Goal: Task Accomplishment & Management: Use online tool/utility

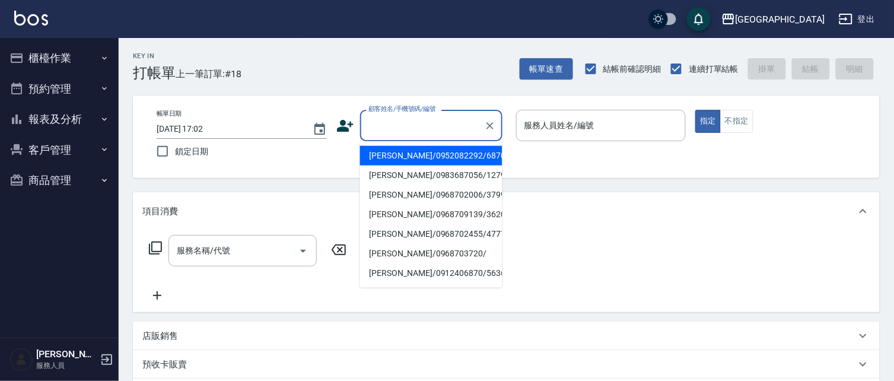
click at [411, 126] on input "顧客姓名/手機號碼/編號" at bounding box center [423, 125] width 114 height 21
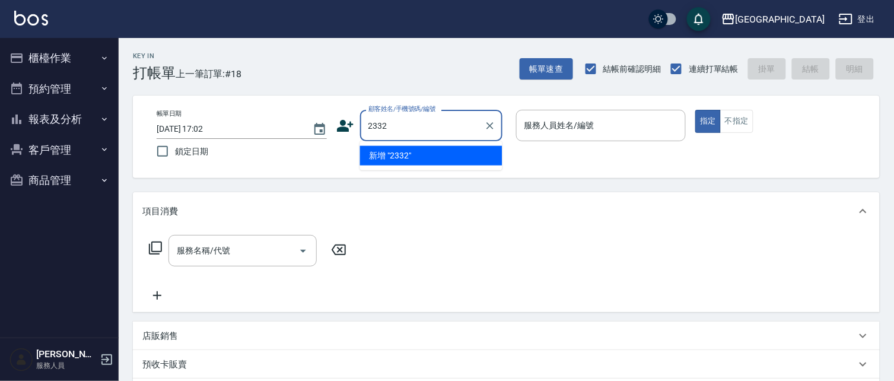
type input "2332"
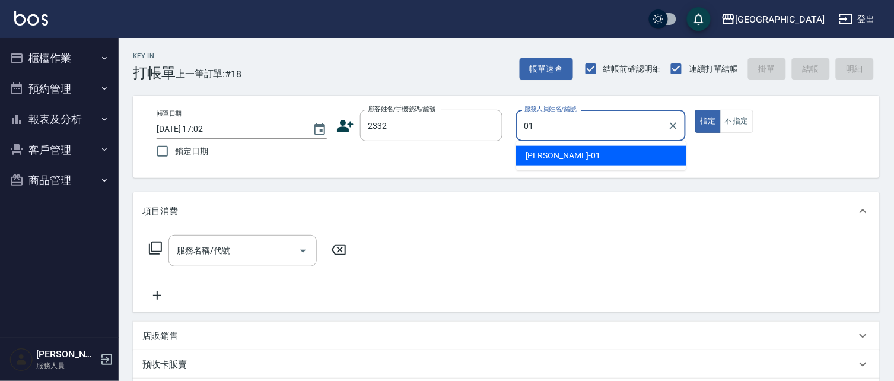
type input "[PERSON_NAME]-01"
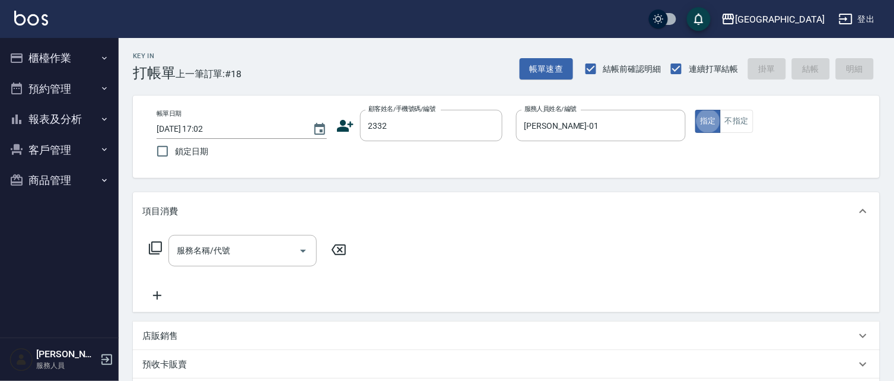
type button "true"
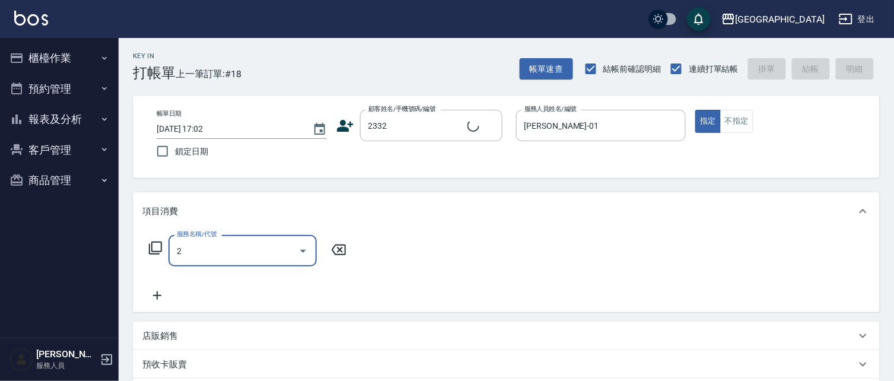
type input "22"
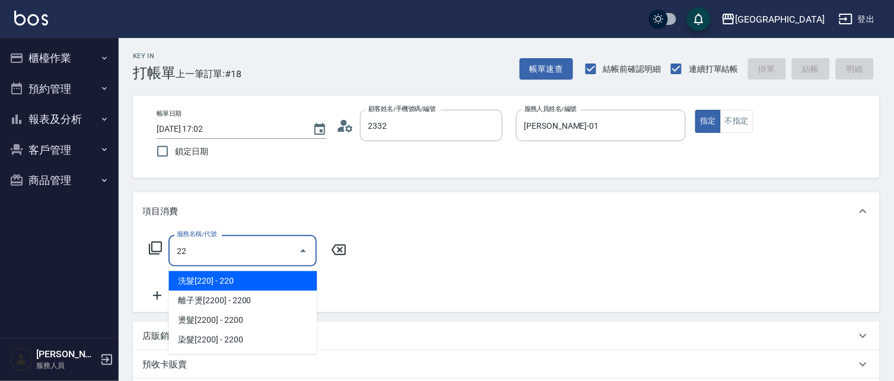
type input "江美麗/0921429788/2332"
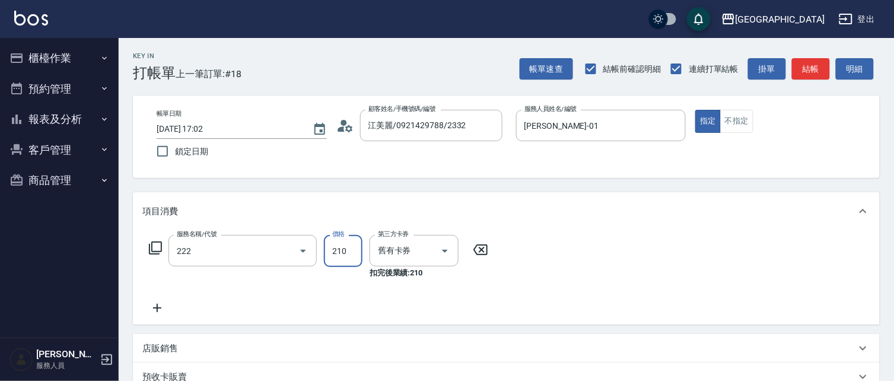
type input "洗髮卡券[210](222)"
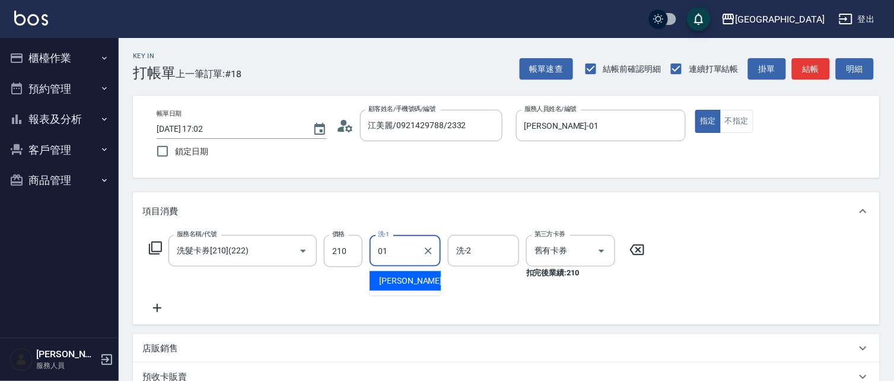
type input "[PERSON_NAME]-01"
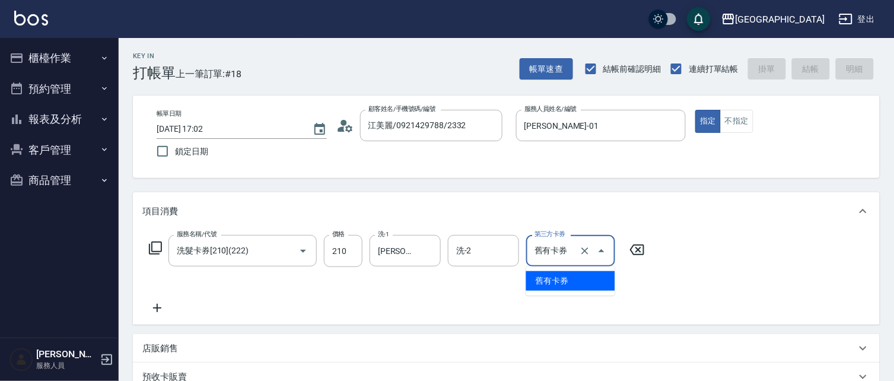
type input "舊有卡券"
type input "[DATE] 18:26"
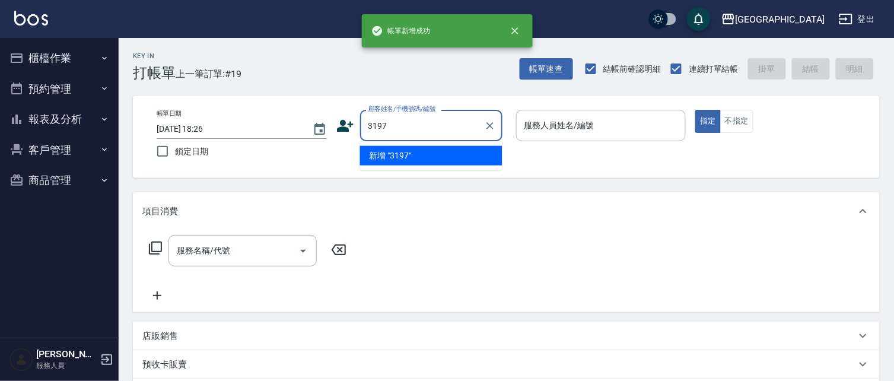
type input "3197"
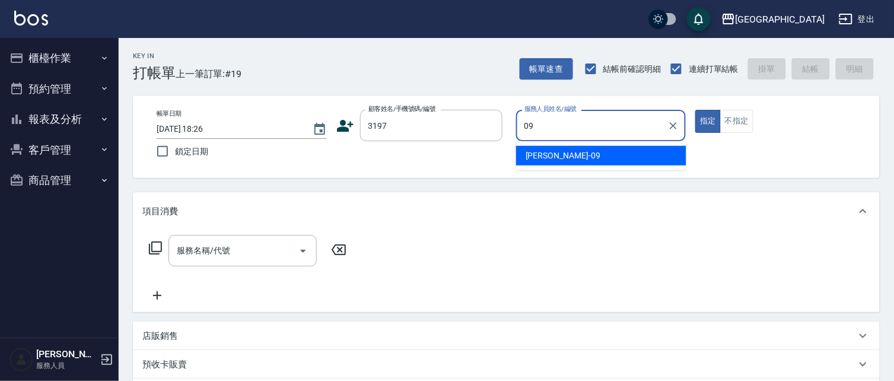
type input "[PERSON_NAME]-09"
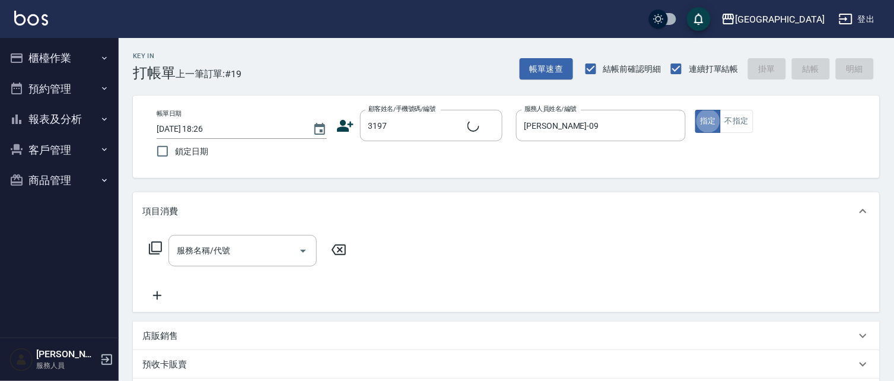
type input "2"
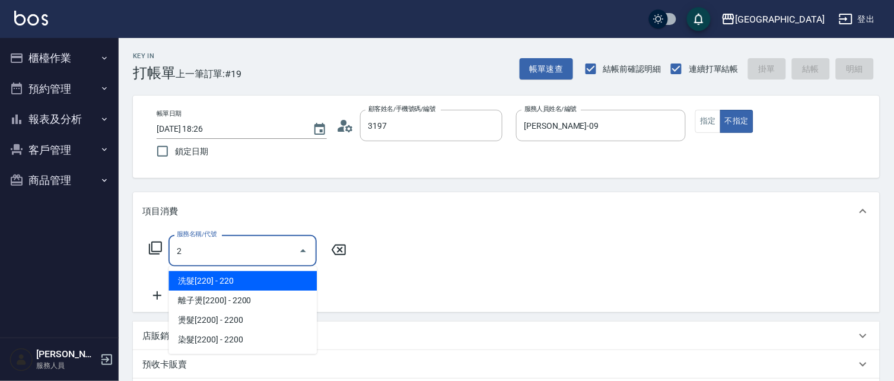
type input "[PERSON_NAME]/0933872572/3197"
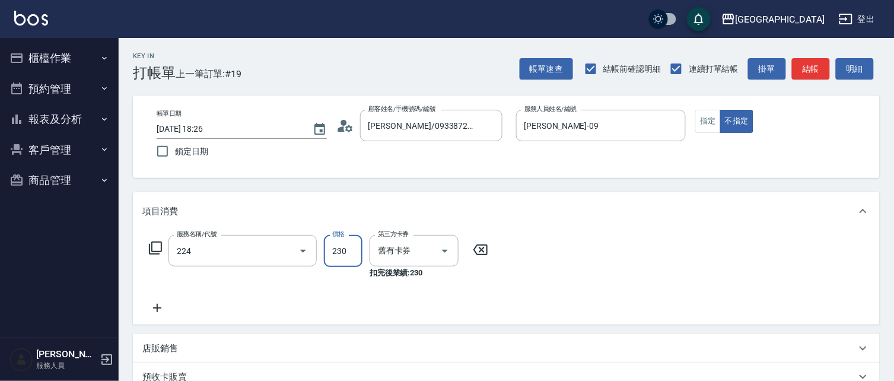
type input "洗髮(卡)230(224)"
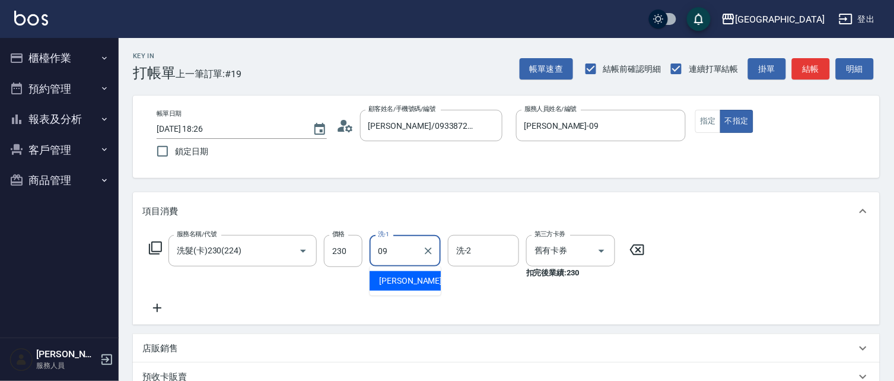
type input "[PERSON_NAME]-09"
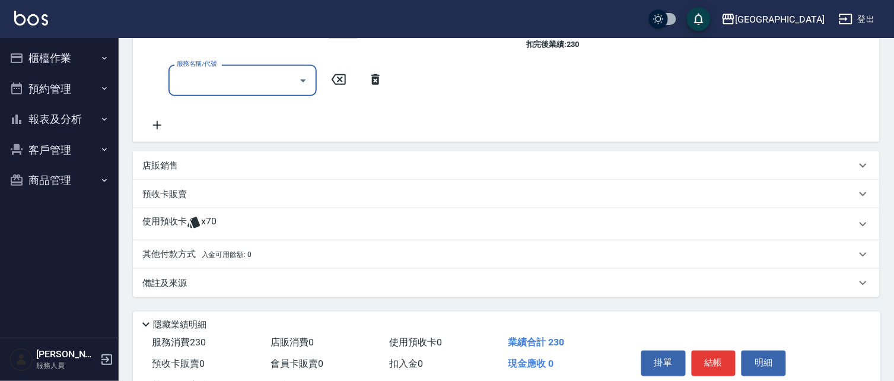
scroll to position [229, 0]
click at [163, 161] on p "店販銷售" at bounding box center [160, 166] width 36 height 12
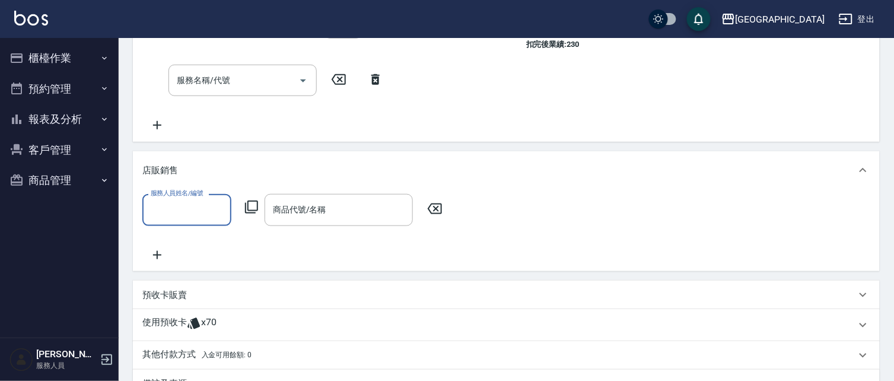
scroll to position [0, 0]
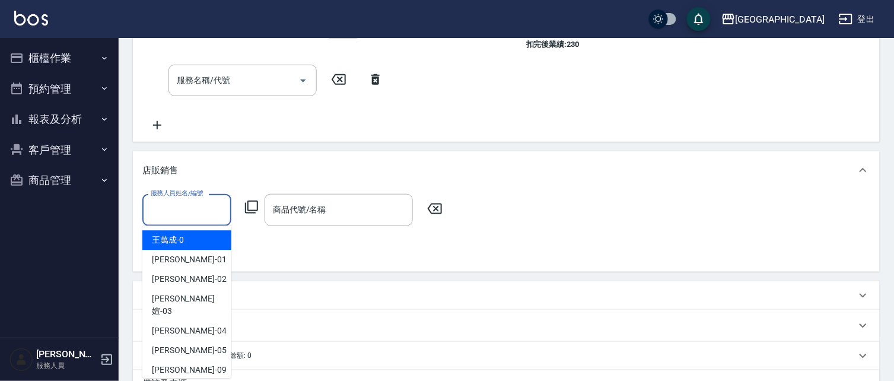
drag, startPoint x: 182, startPoint y: 209, endPoint x: 185, endPoint y: 203, distance: 6.6
click at [182, 208] on input "服務人員姓名/編號" at bounding box center [187, 209] width 78 height 21
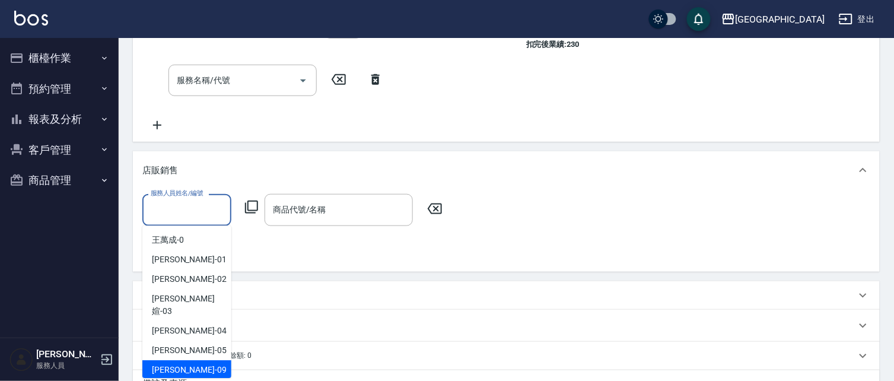
drag, startPoint x: 190, startPoint y: 361, endPoint x: 244, endPoint y: 325, distance: 64.7
click at [190, 361] on div "[PERSON_NAME]-09" at bounding box center [186, 371] width 89 height 20
type input "[PERSON_NAME]-09"
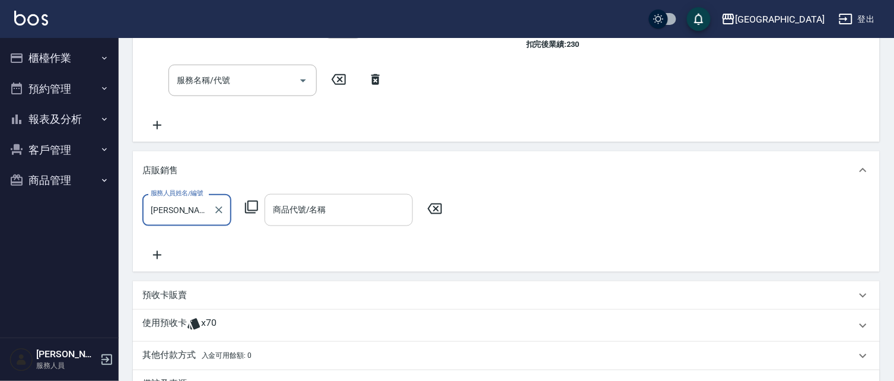
click at [348, 211] on input "商品代號/名稱" at bounding box center [339, 209] width 138 height 21
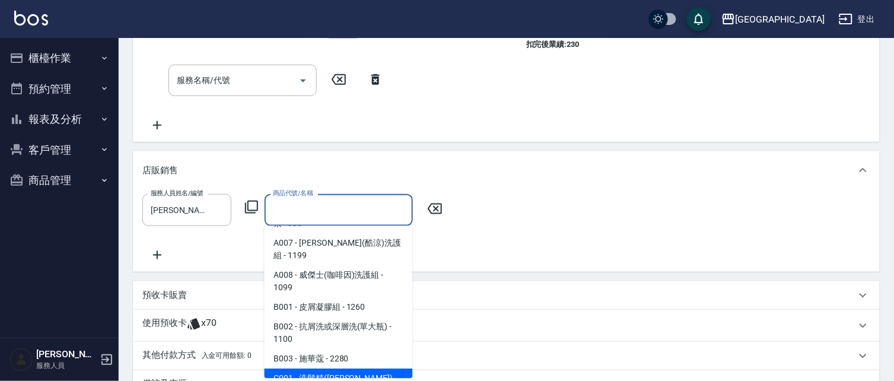
scroll to position [137, 0]
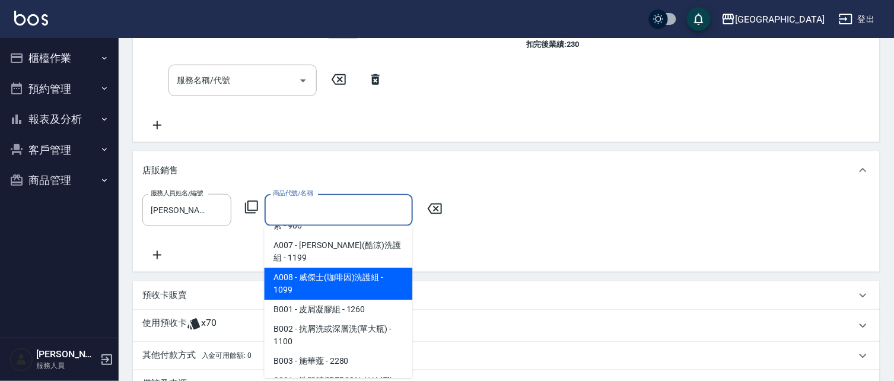
click at [366, 268] on span "A008 - 威傑士(咖啡因)洗護組 - 1099" at bounding box center [339, 284] width 148 height 32
type input "威傑士(咖啡因)洗護組"
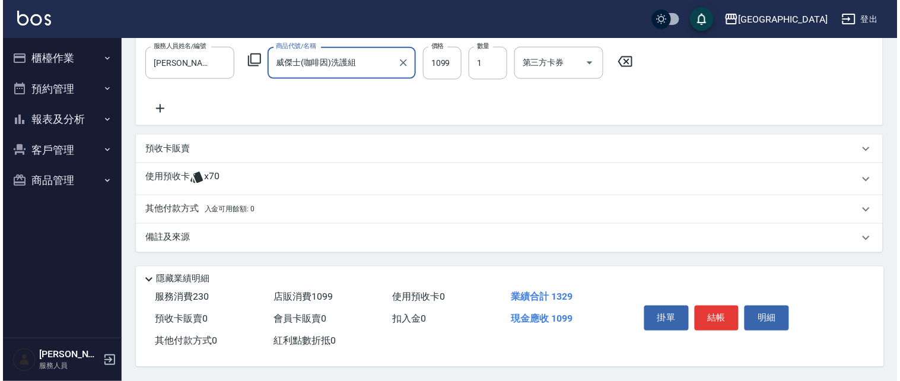
scroll to position [378, 0]
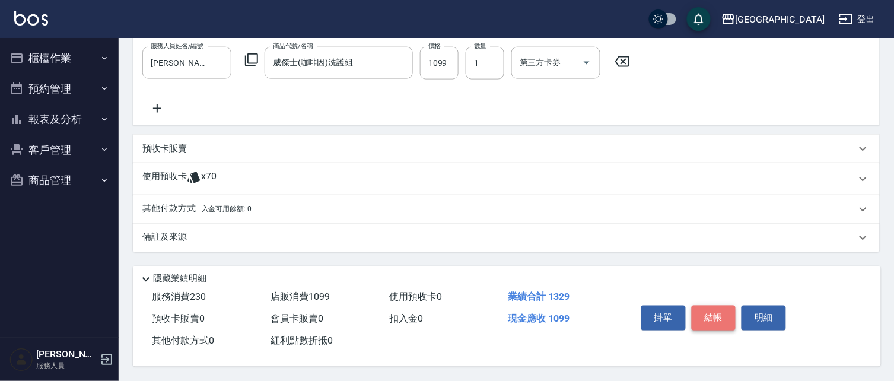
click at [703, 318] on button "結帳" at bounding box center [714, 318] width 45 height 25
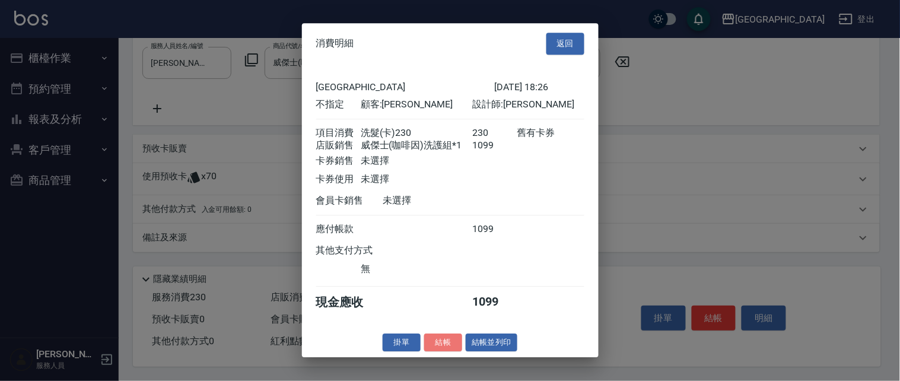
drag, startPoint x: 440, startPoint y: 353, endPoint x: 445, endPoint y: 345, distance: 9.1
click at [440, 352] on button "結帳" at bounding box center [443, 343] width 38 height 18
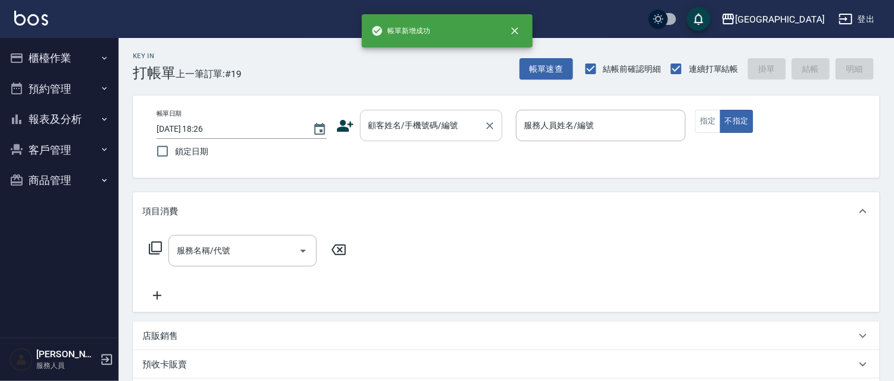
scroll to position [0, 0]
click at [380, 131] on input "顧客姓名/手機號碼/編號" at bounding box center [423, 125] width 114 height 21
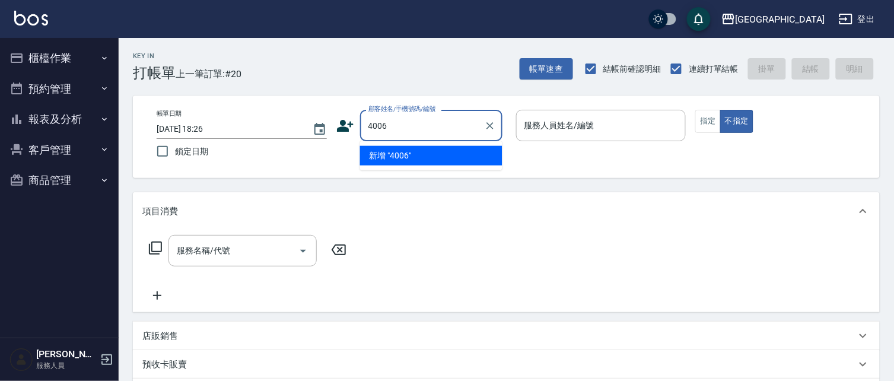
type input "4006"
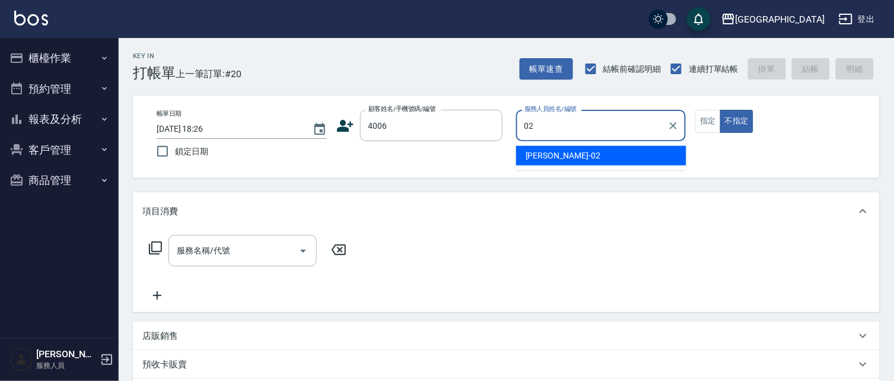
type input "[PERSON_NAME]-02"
type button "false"
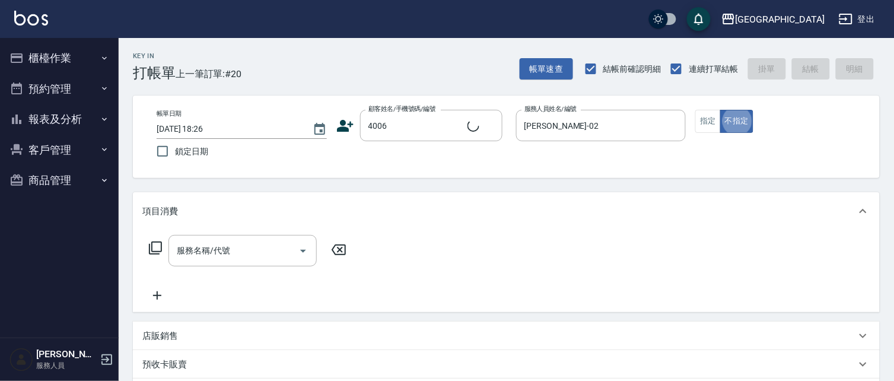
type input "[PERSON_NAME]/0987883504/4006"
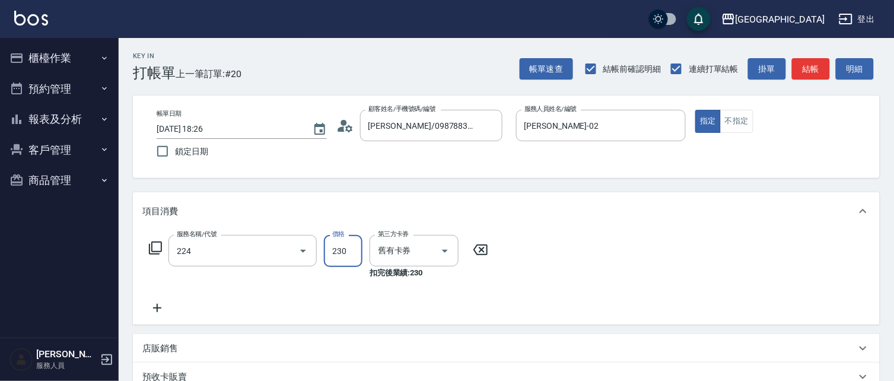
type input "洗髮(卡)230(224)"
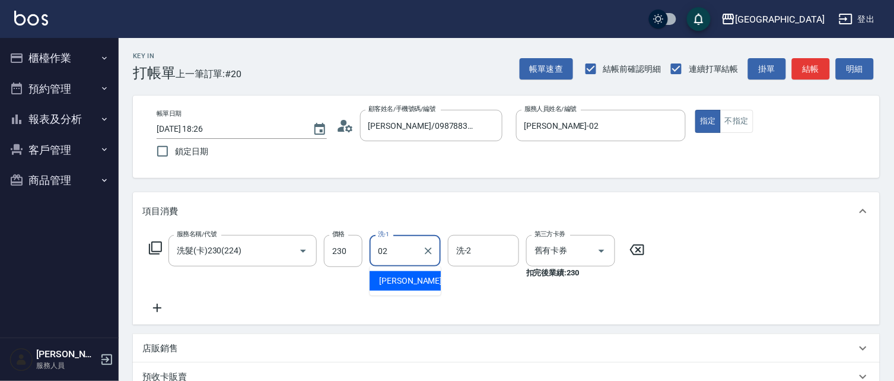
type input "[PERSON_NAME]-02"
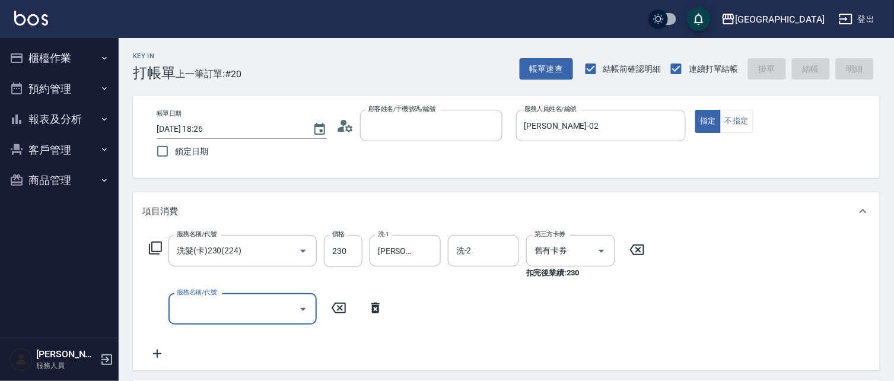
type input "[DATE] 18:27"
type input "2"
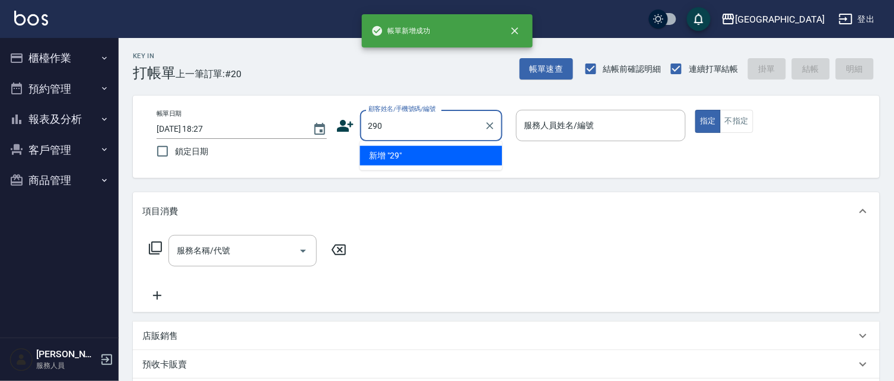
type input "290"
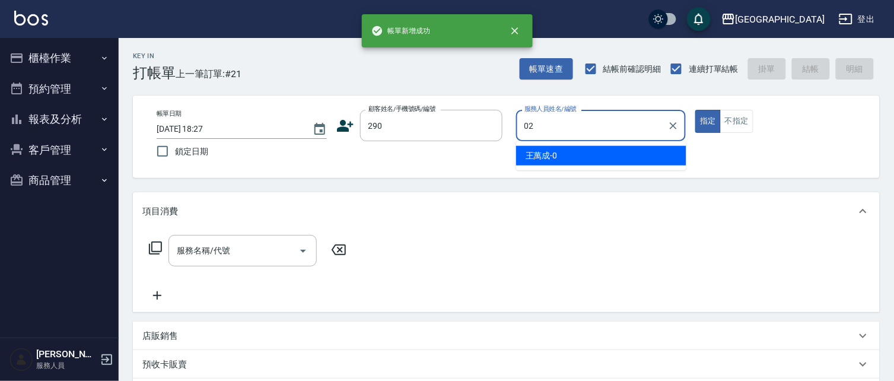
type input "[PERSON_NAME]-02"
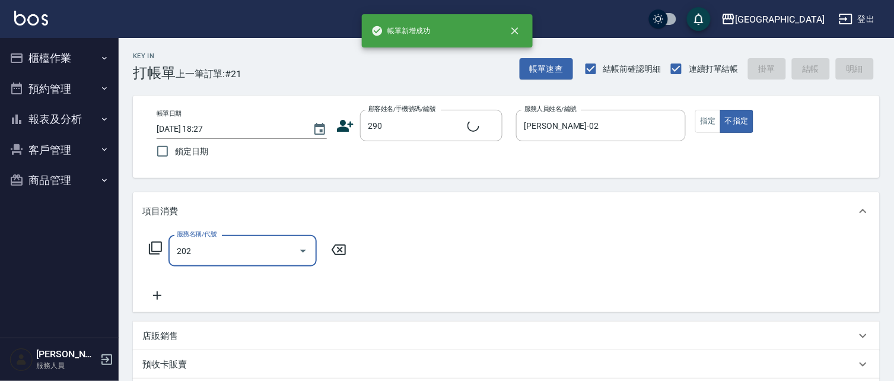
type input "202"
type input "[PERSON_NAME]/0989688802/290"
type input "洗髮[280](202)"
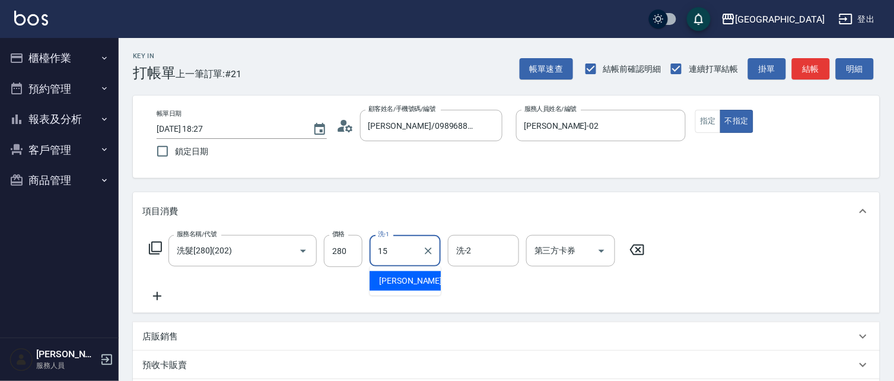
type input "[PERSON_NAME]-15"
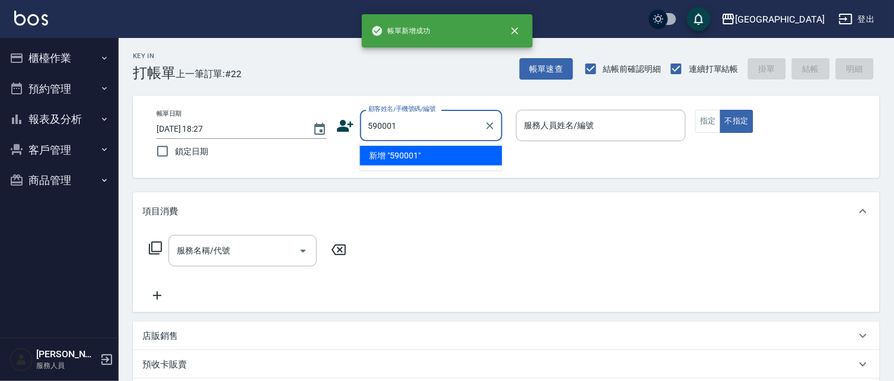
type input "590001"
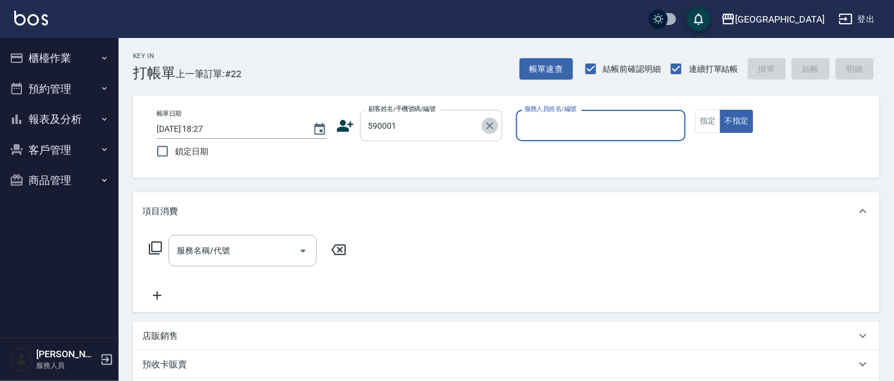
drag, startPoint x: 487, startPoint y: 123, endPoint x: 477, endPoint y: 118, distance: 10.9
click at [485, 123] on icon "Clear" at bounding box center [490, 126] width 12 height 12
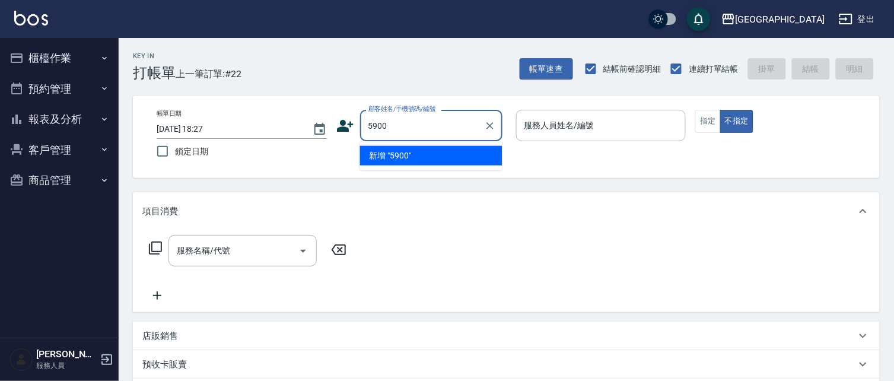
type input "5900"
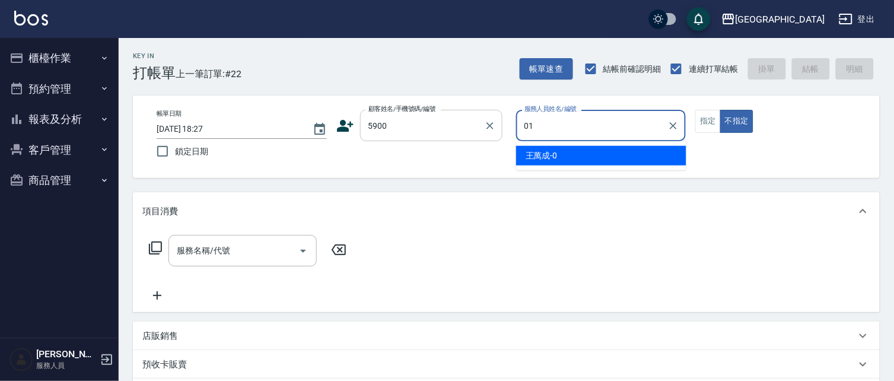
type input "[PERSON_NAME]-01"
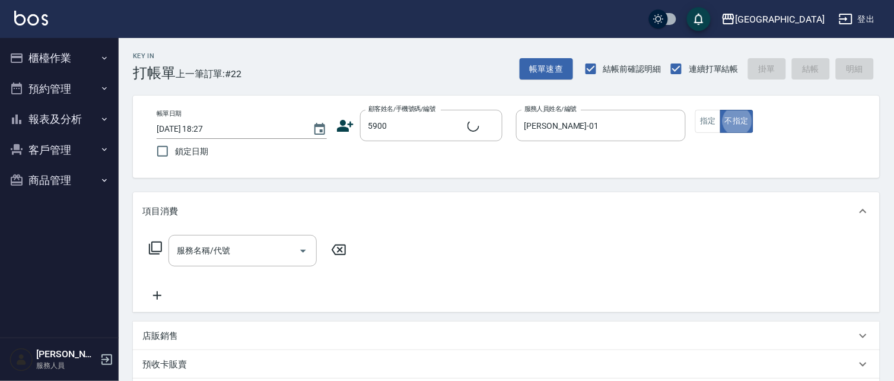
type input "[PERSON_NAME]/5900_[PERSON_NAME]/5900"
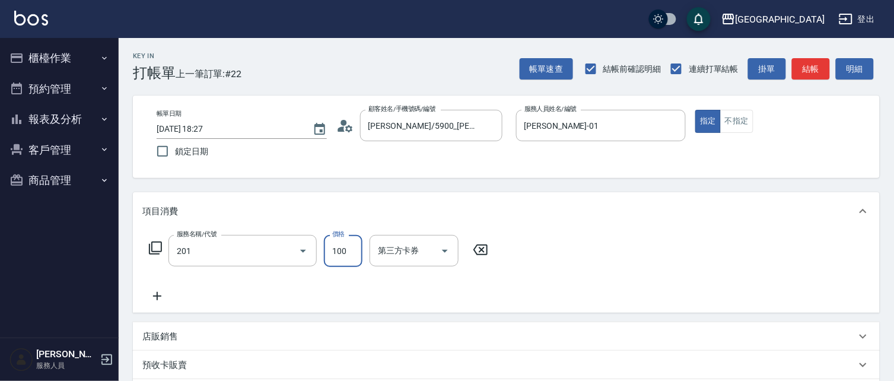
type input "洗髮[100](201)"
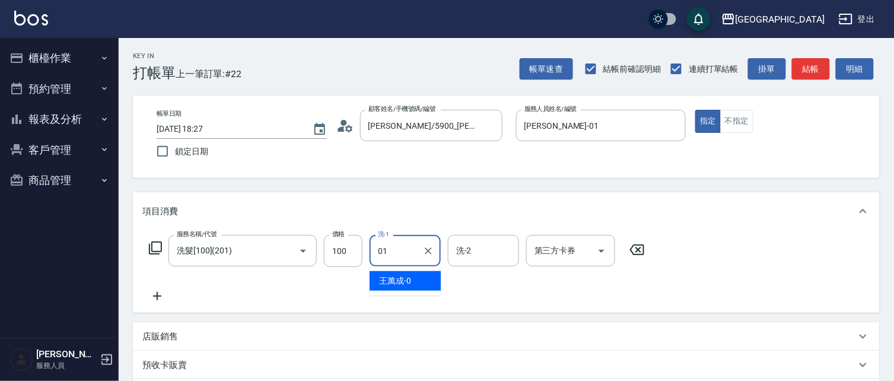
type input "[PERSON_NAME]-01"
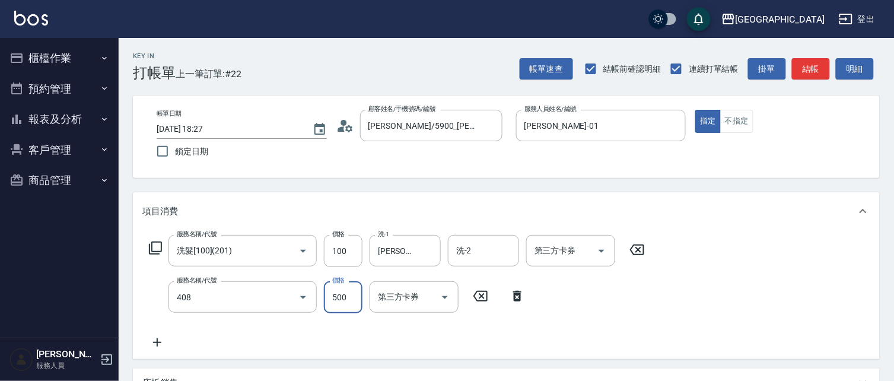
type input "剪髮(500)(408)"
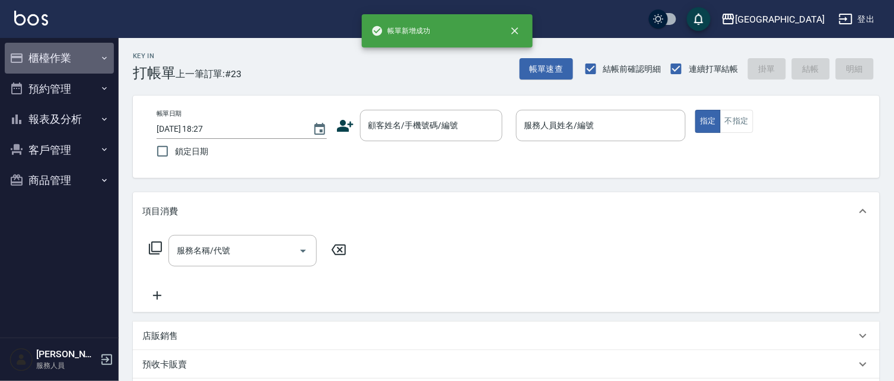
click at [62, 64] on button "櫃檯作業" at bounding box center [59, 58] width 109 height 31
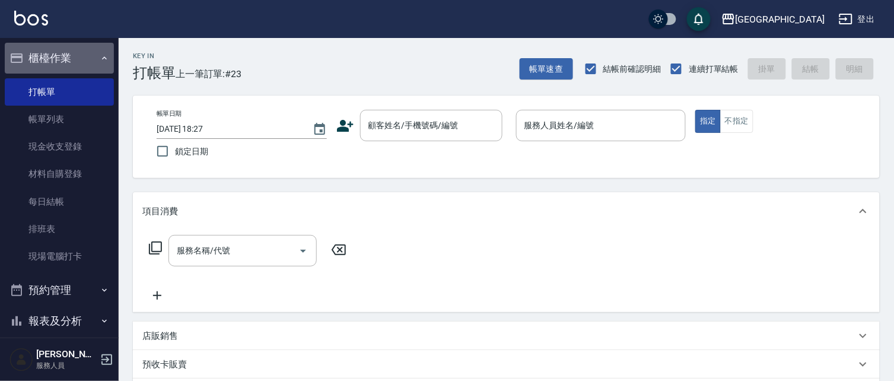
click at [62, 64] on button "櫃檯作業" at bounding box center [59, 58] width 109 height 31
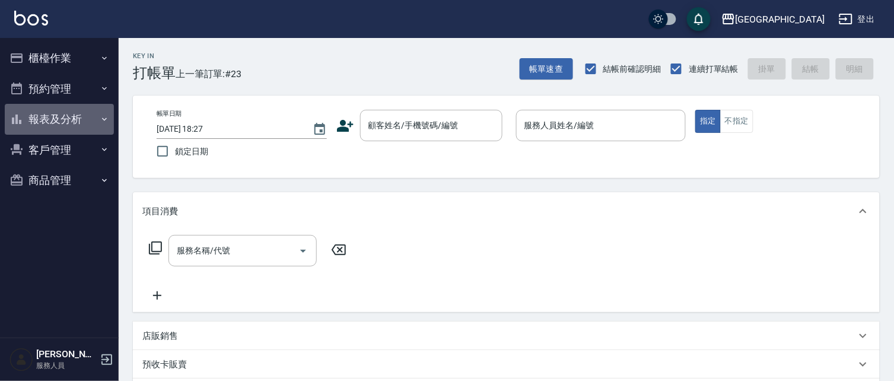
click at [68, 113] on button "報表及分析" at bounding box center [59, 119] width 109 height 31
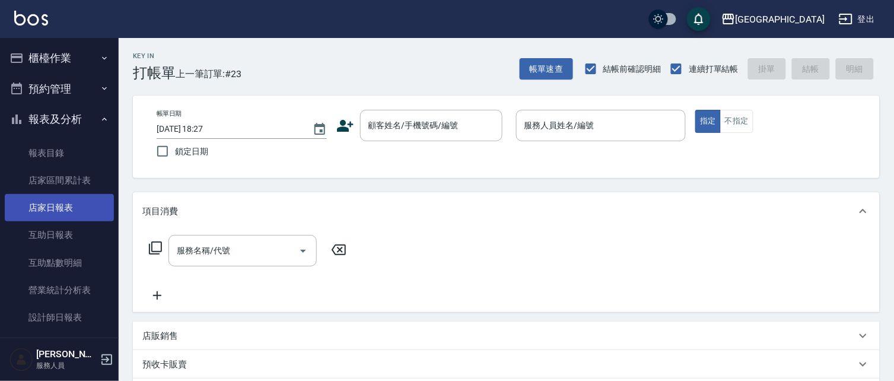
click at [75, 203] on link "店家日報表" at bounding box center [59, 207] width 109 height 27
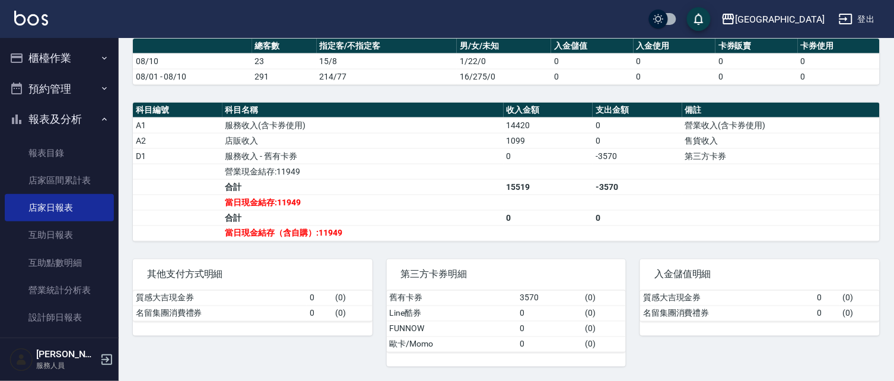
scroll to position [343, 0]
